Goal: Task Accomplishment & Management: Complete application form

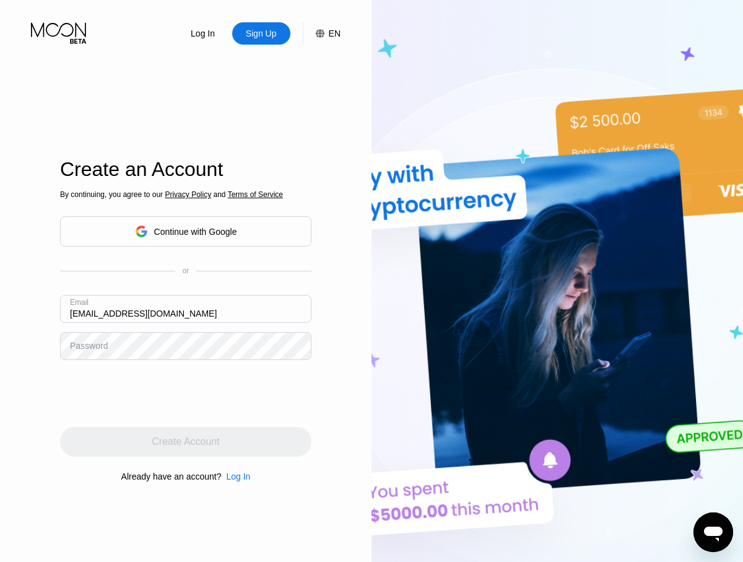
type input "[EMAIL_ADDRESS][DOMAIN_NAME]"
click at [186, 441] on div "Create Account" at bounding box center [185, 441] width 67 height 12
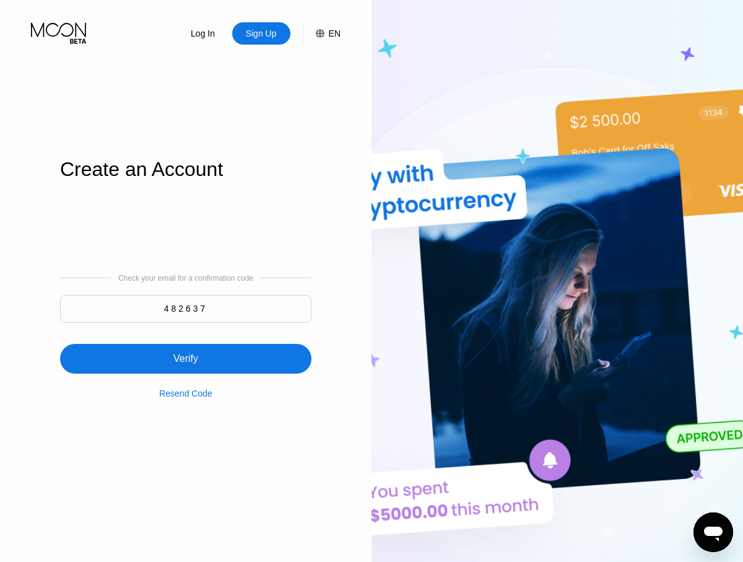
type input "482637"
click at [186, 351] on div "Verify" at bounding box center [185, 359] width 251 height 30
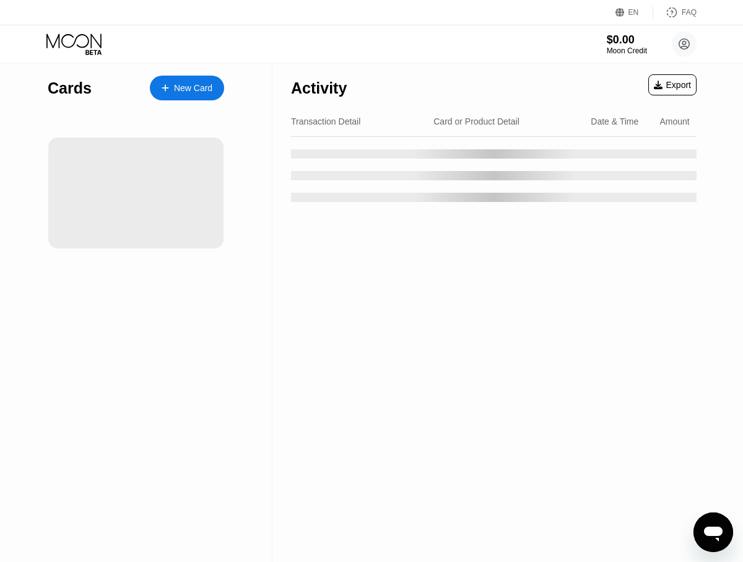
click at [187, 88] on div "New Card" at bounding box center [193, 88] width 38 height 11
